Goal: Information Seeking & Learning: Learn about a topic

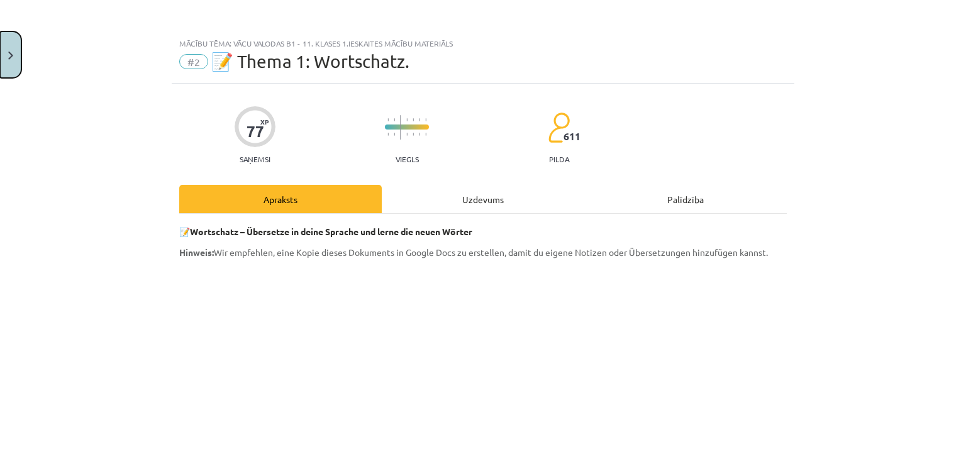
click at [0, 55] on button "Close" at bounding box center [10, 54] width 21 height 47
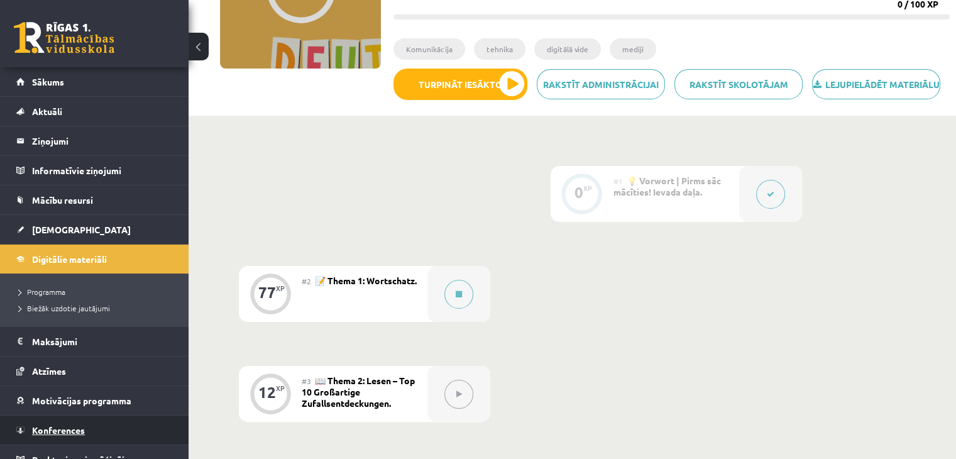
click at [101, 425] on link "Konferences" at bounding box center [94, 430] width 157 height 29
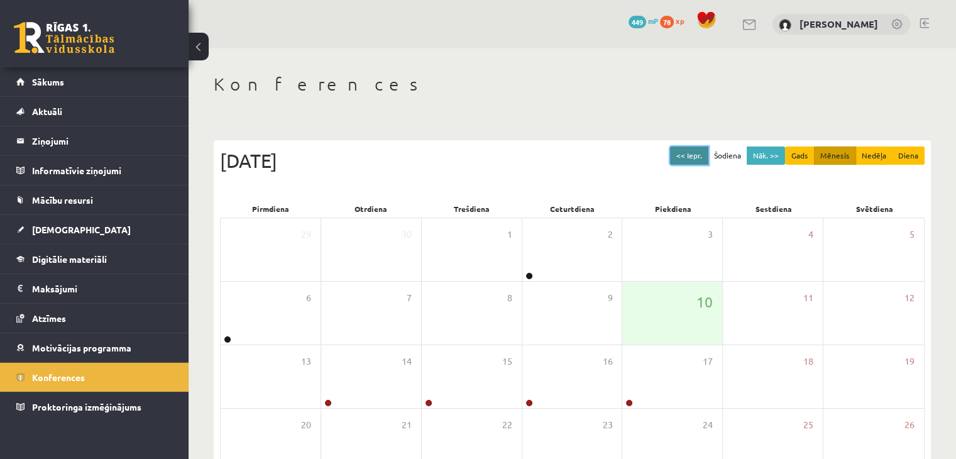
click at [699, 153] on button "<< Iepr." at bounding box center [689, 156] width 38 height 18
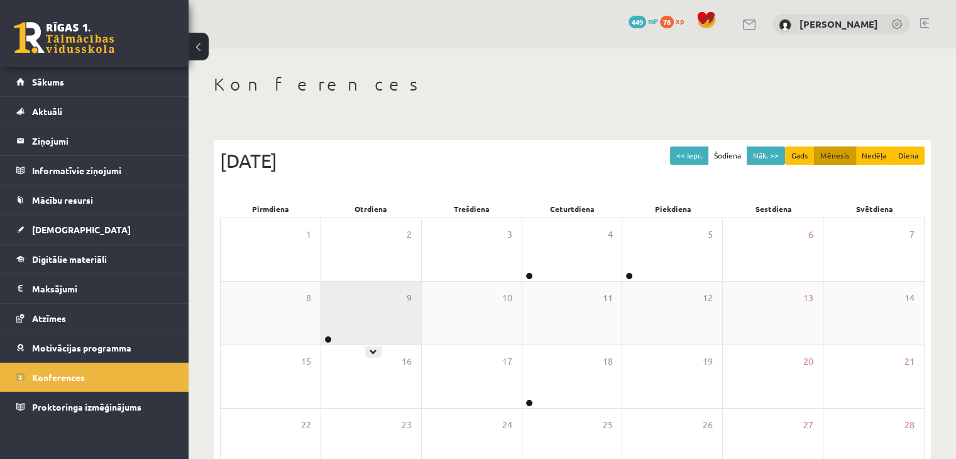
click at [351, 315] on div "9" at bounding box center [371, 313] width 100 height 63
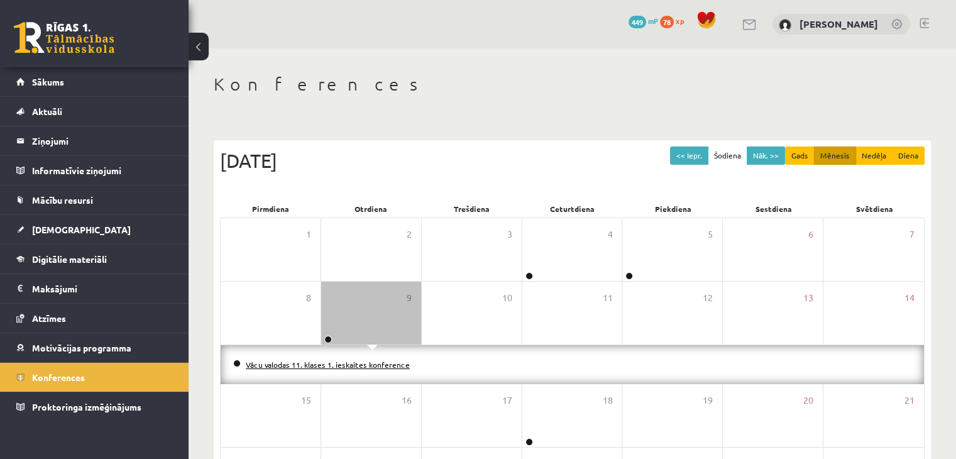
click at [333, 362] on link "Vācu valodas 11. klases 1. ieskaites konference" at bounding box center [328, 365] width 164 height 10
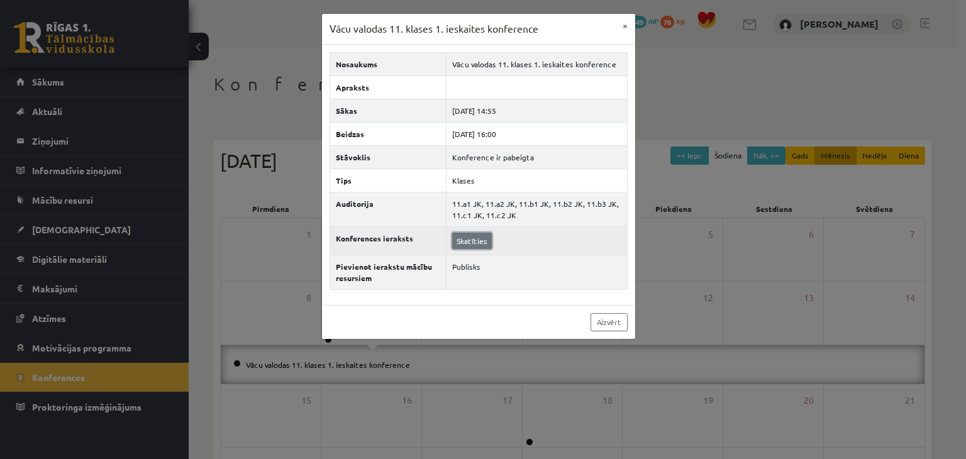
click at [463, 239] on link "Skatīties" at bounding box center [472, 241] width 40 height 16
click at [468, 239] on link "Skatīties" at bounding box center [472, 241] width 40 height 16
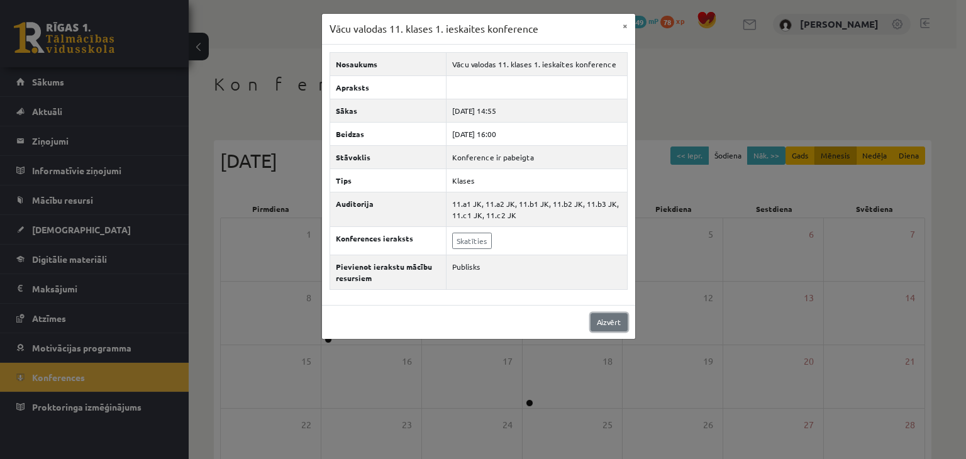
click at [620, 323] on link "Aizvērt" at bounding box center [608, 322] width 37 height 18
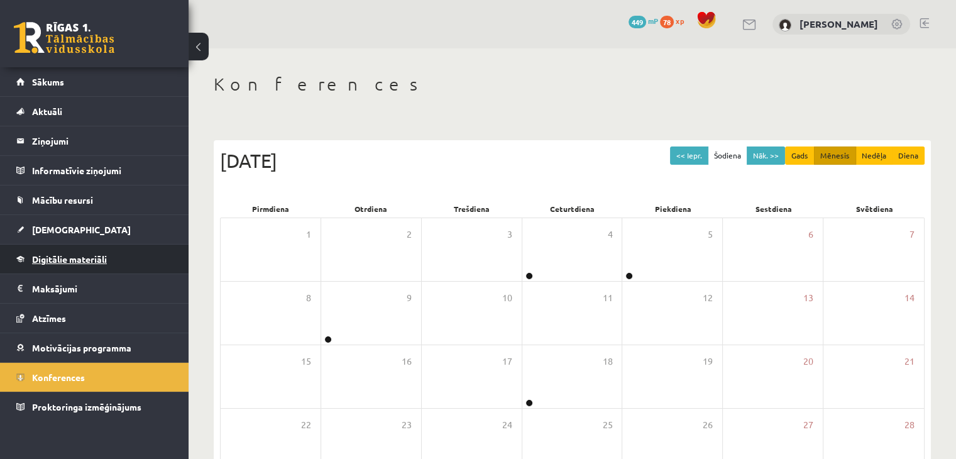
click at [118, 258] on link "Digitālie materiāli" at bounding box center [94, 259] width 157 height 29
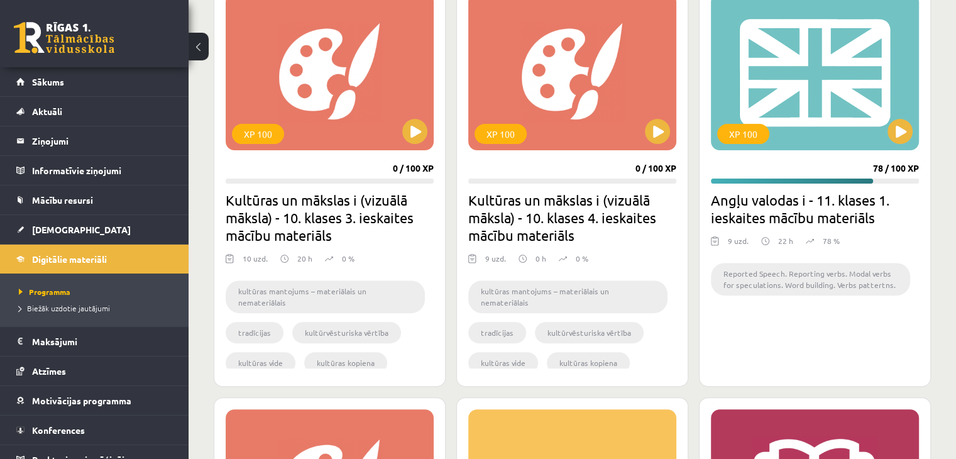
scroll to position [692, 0]
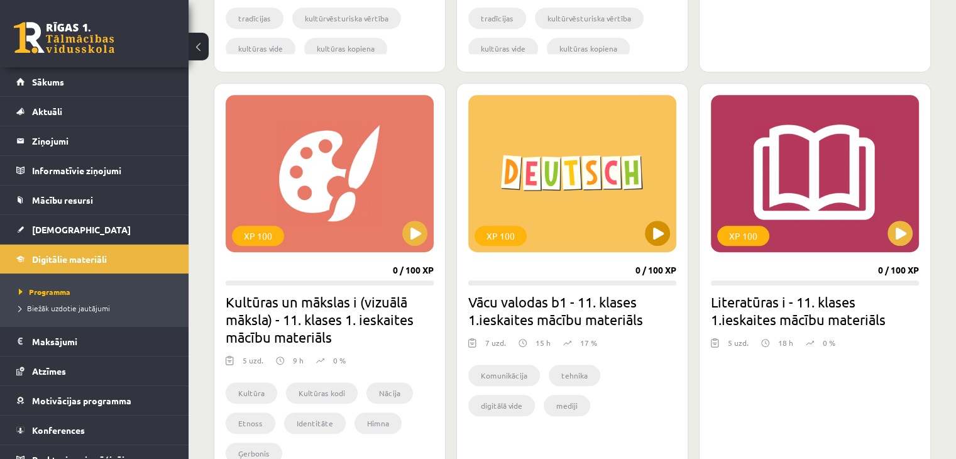
click at [668, 242] on div "XP 100" at bounding box center [572, 173] width 208 height 157
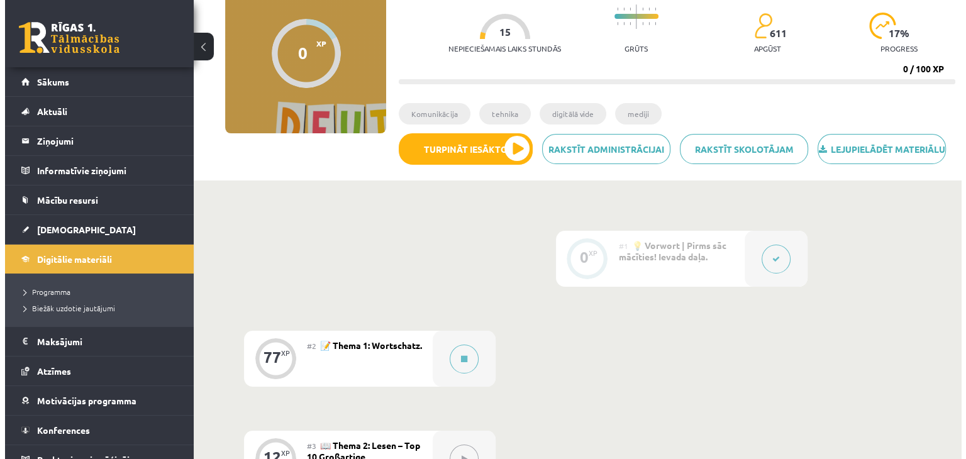
scroll to position [126, 0]
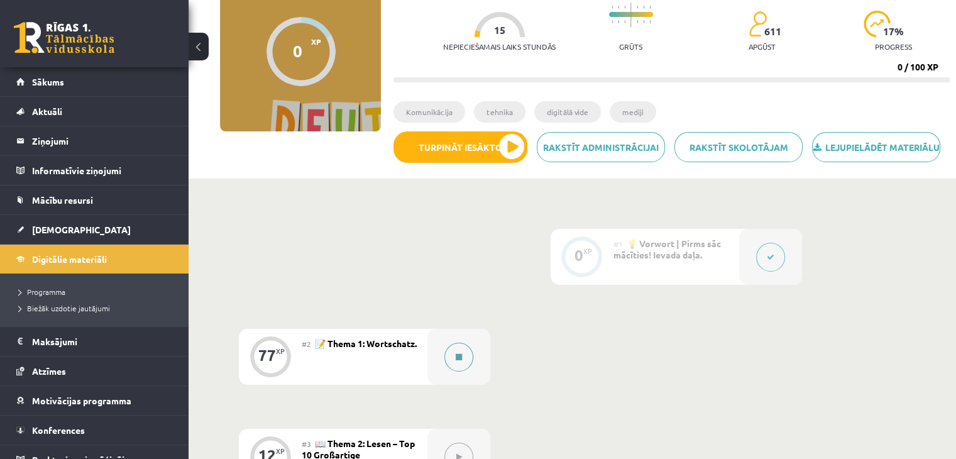
click at [455, 372] on button at bounding box center [459, 357] width 29 height 29
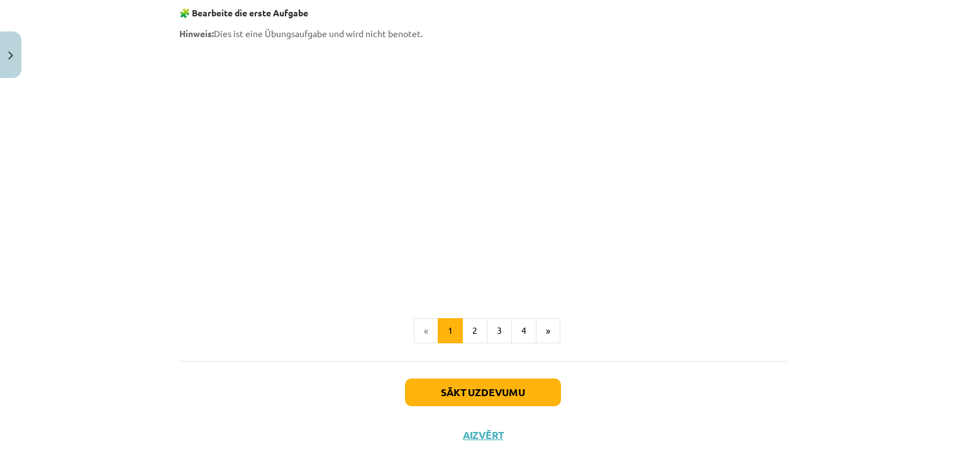
scroll to position [1004, 0]
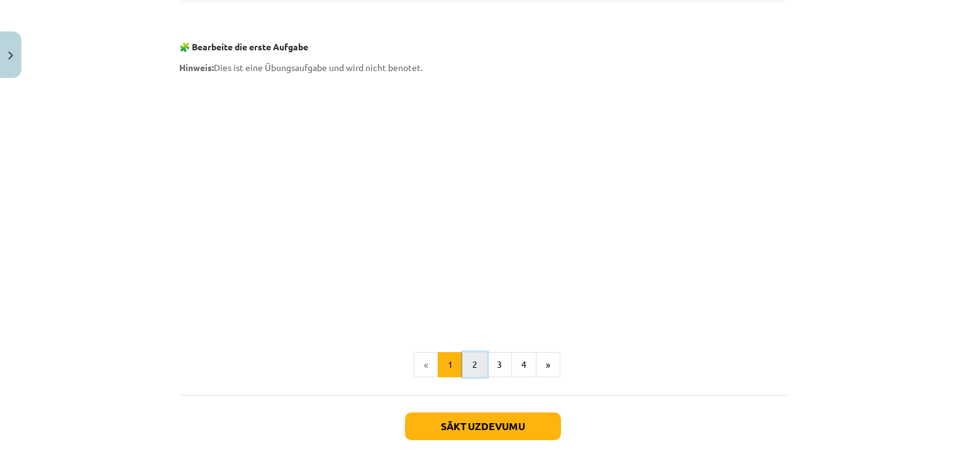
click at [467, 361] on button "2" at bounding box center [474, 364] width 25 height 25
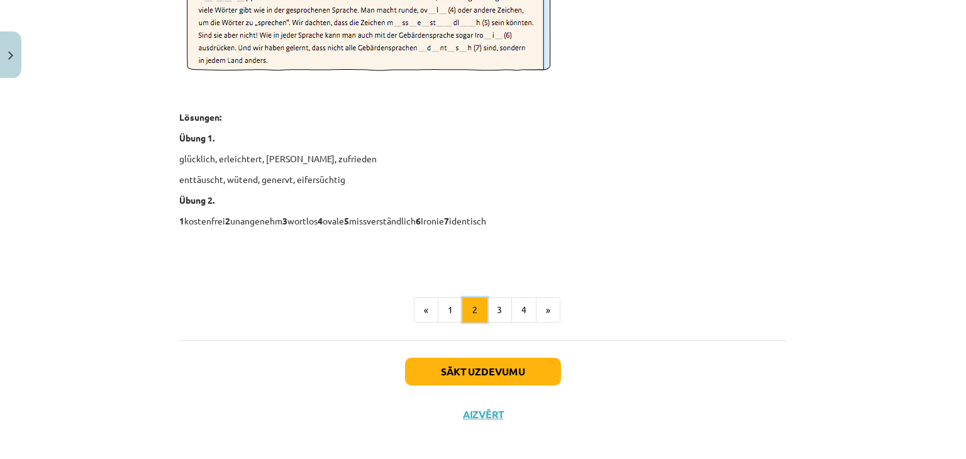
scroll to position [1859, 0]
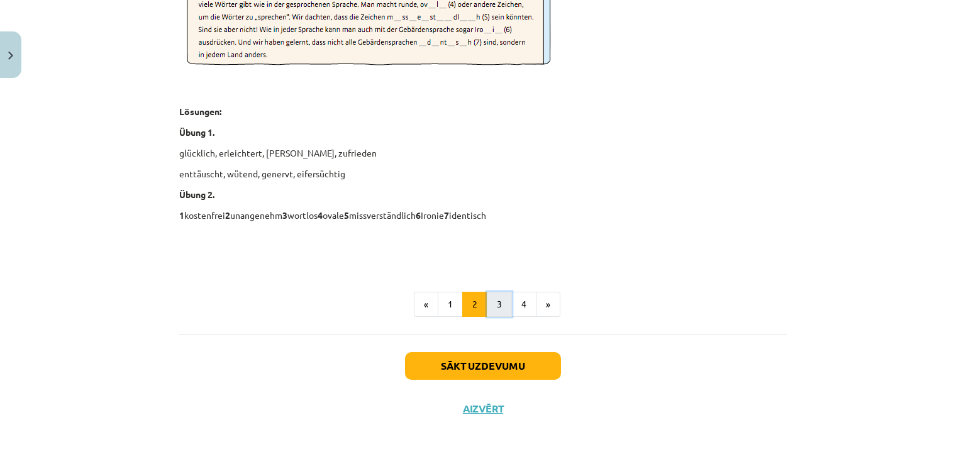
click at [489, 300] on button "3" at bounding box center [499, 304] width 25 height 25
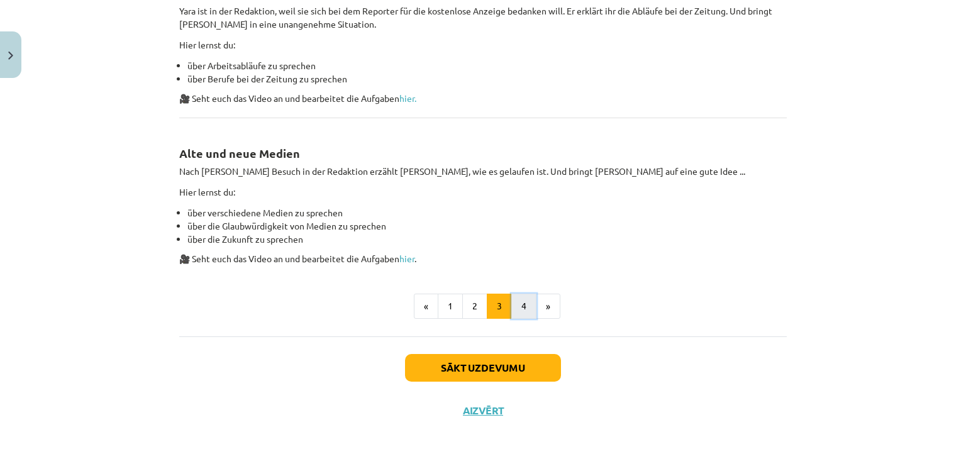
click at [519, 304] on button "4" at bounding box center [523, 306] width 25 height 25
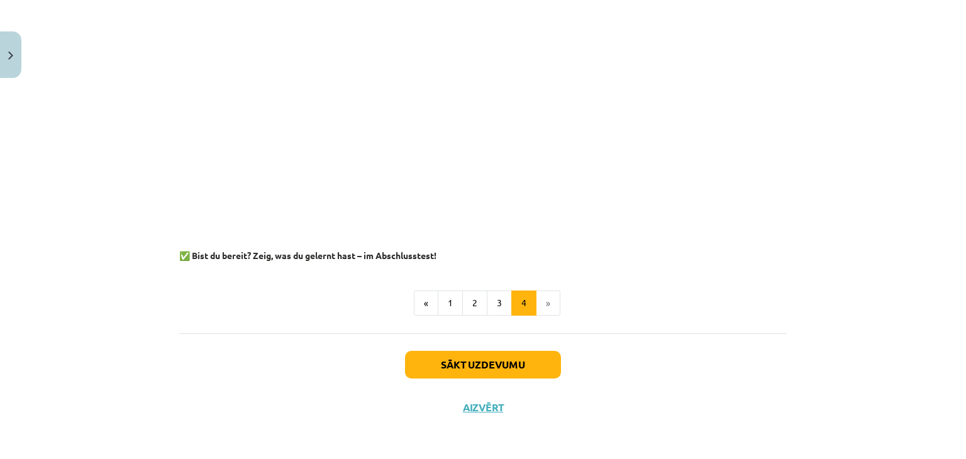
scroll to position [1591, 0]
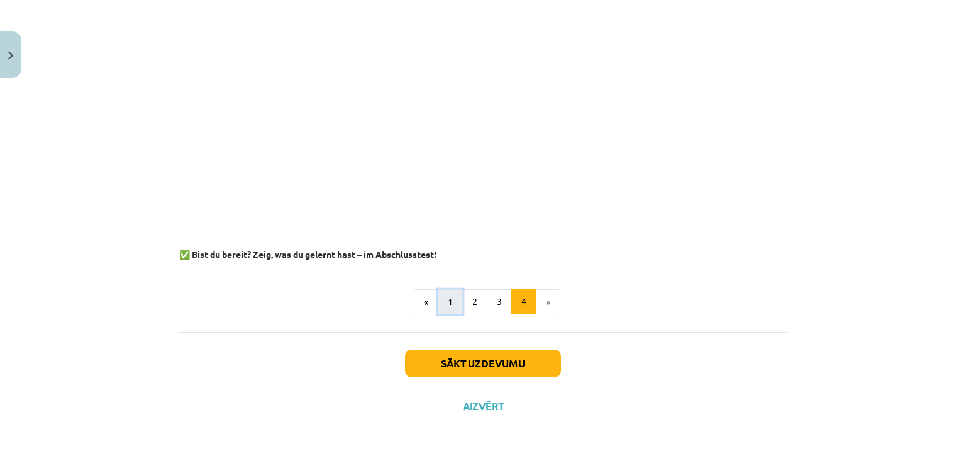
click at [450, 306] on button "1" at bounding box center [450, 301] width 25 height 25
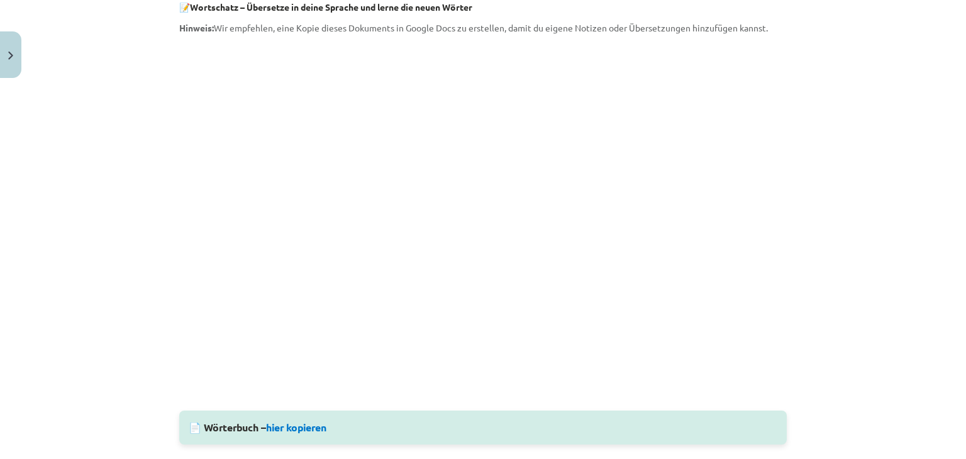
scroll to position [0, 0]
